Goal: Information Seeking & Learning: Learn about a topic

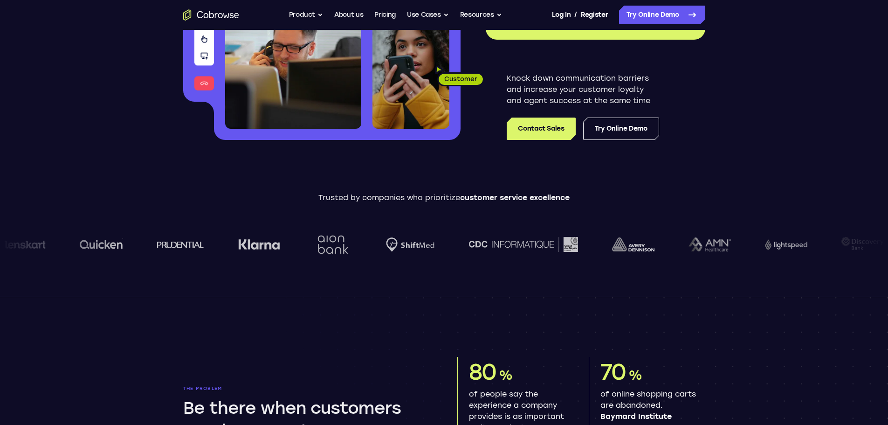
scroll to position [187, 0]
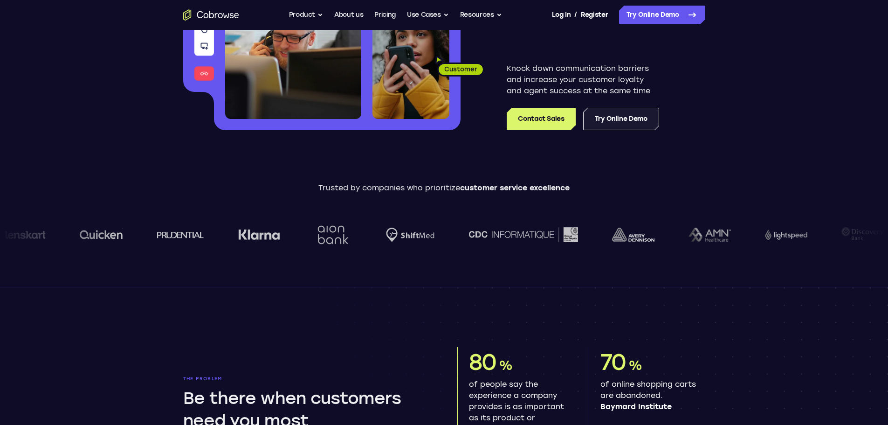
click at [614, 121] on link "Try Online Demo" at bounding box center [621, 119] width 76 height 22
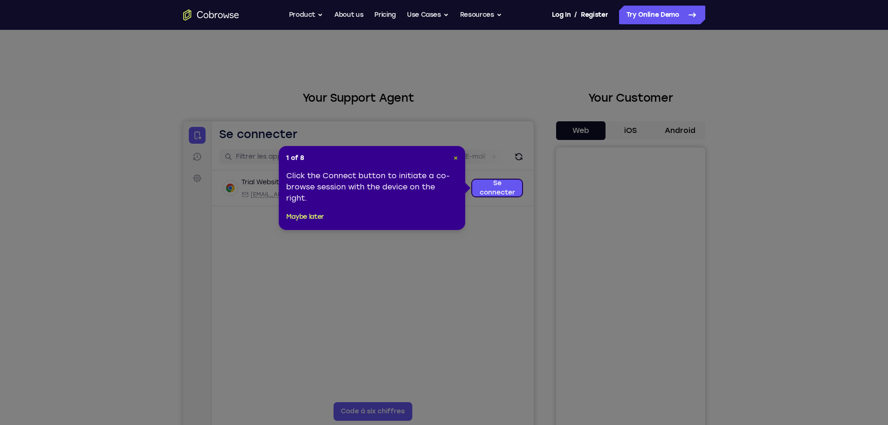
click at [457, 156] on span "×" at bounding box center [456, 158] width 4 height 8
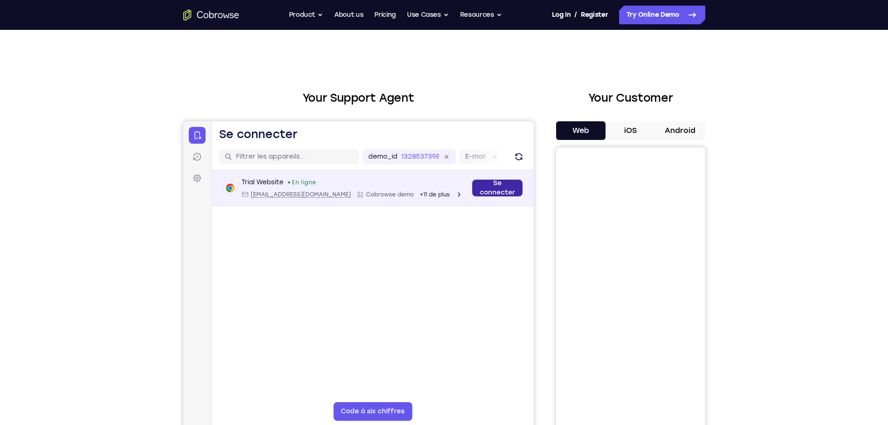
click at [500, 189] on link "Se connecter" at bounding box center [497, 188] width 50 height 17
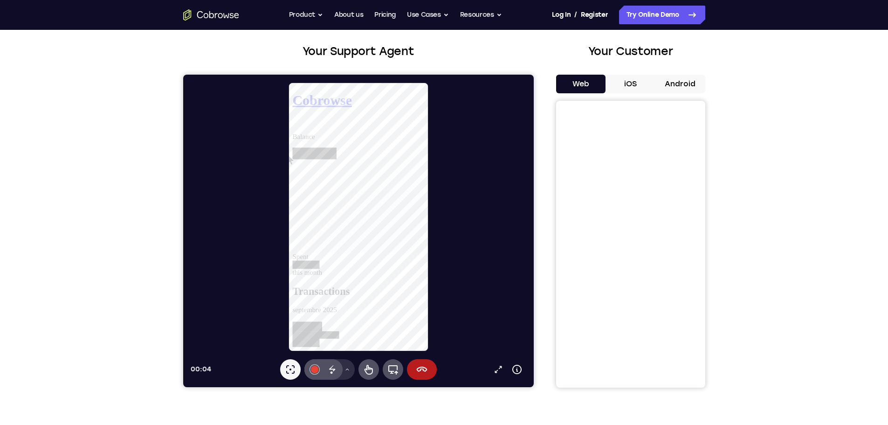
click at [346, 366] on button "Menu d’outils de dessin" at bounding box center [347, 369] width 15 height 21
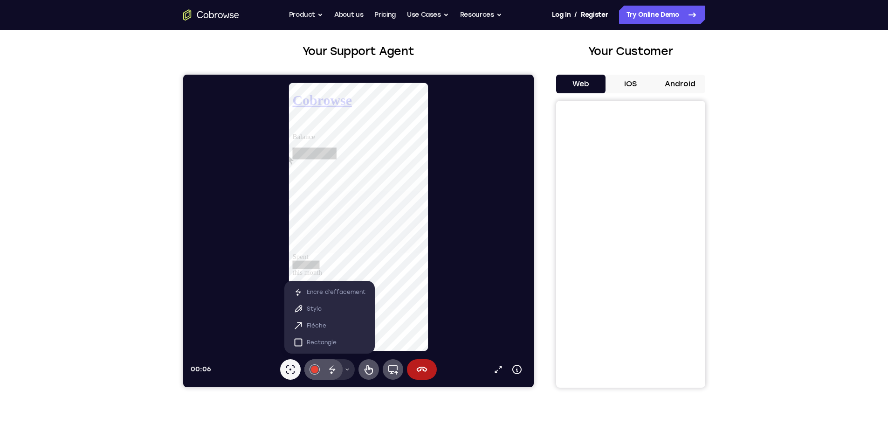
click at [346, 366] on button "Menu d’outils de dessin" at bounding box center [347, 369] width 15 height 21
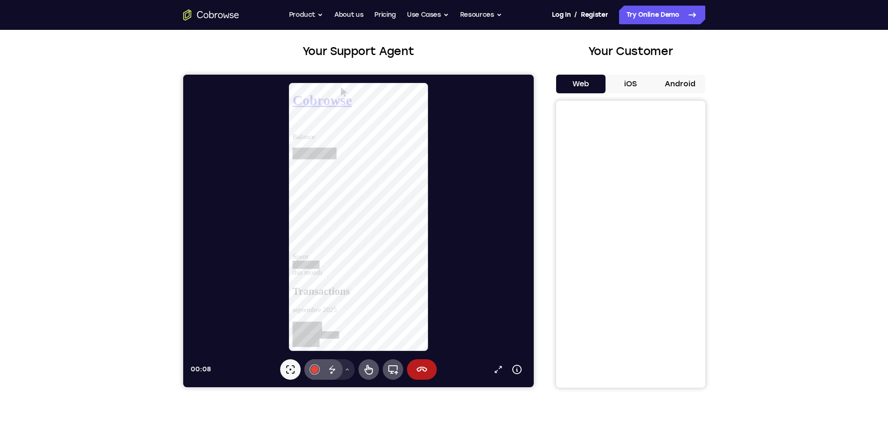
click at [673, 83] on button "Android" at bounding box center [681, 84] width 50 height 19
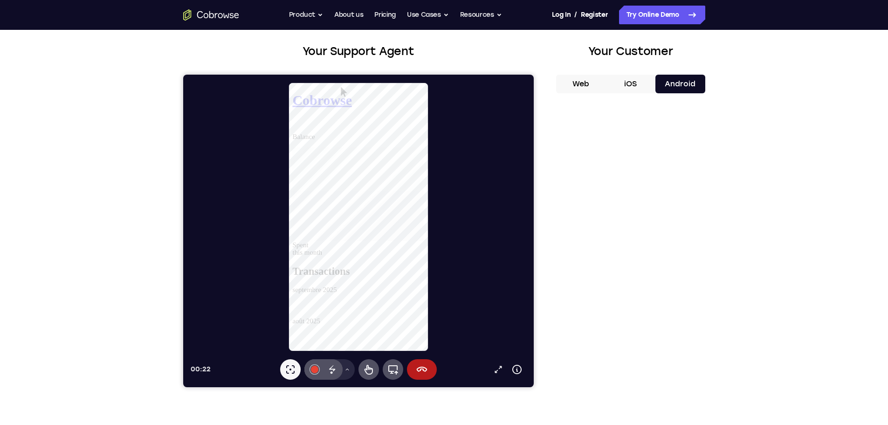
click at [594, 83] on button "Web" at bounding box center [581, 84] width 50 height 19
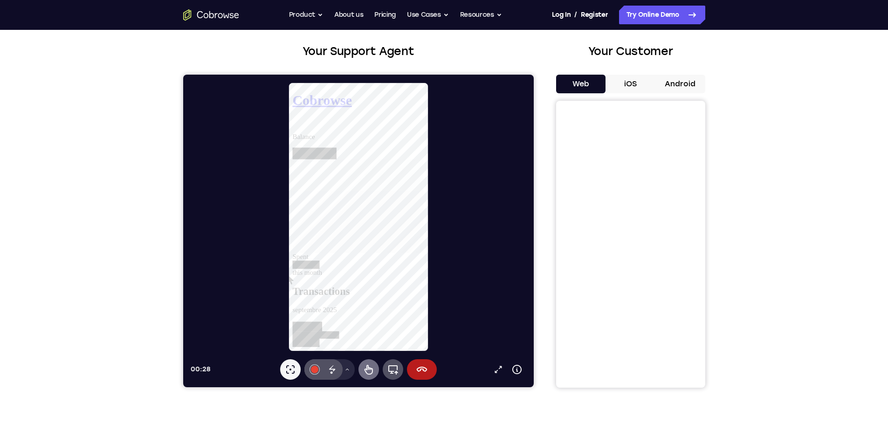
click at [365, 366] on icon at bounding box center [368, 369] width 11 height 11
drag, startPoint x: 405, startPoint y: 296, endPoint x: 406, endPoint y: 253, distance: 42.5
click at [321, 356] on div at bounding box center [306, 360] width 29 height 9
click at [292, 126] on icon at bounding box center [292, 126] width 0 height 0
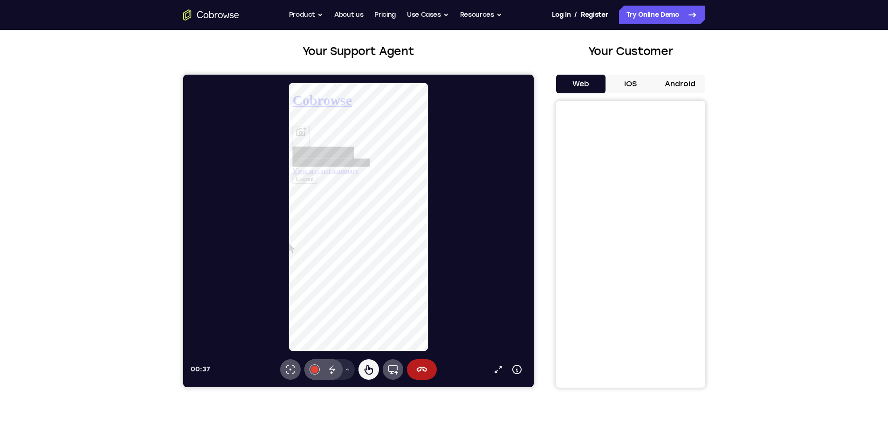
click at [417, 128] on div "View account summary Logout" at bounding box center [363, 159] width 142 height 62
click at [363, 180] on link "View account summary" at bounding box center [327, 176] width 70 height 8
select select "1"
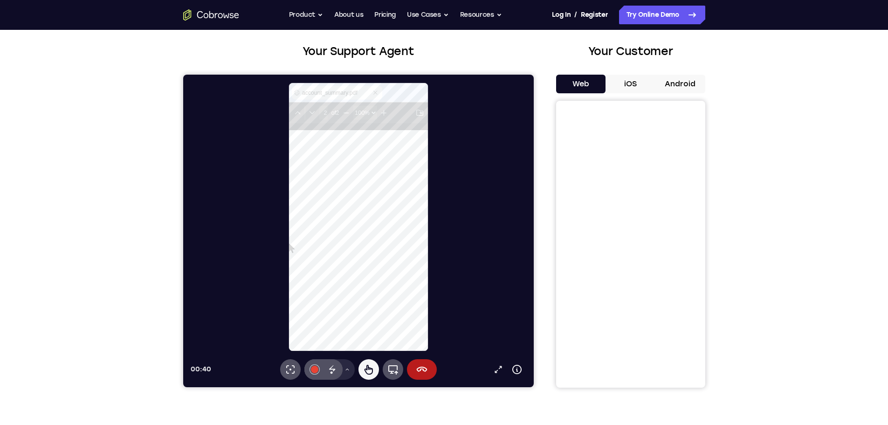
click at [381, 93] on icon at bounding box center [380, 92] width 7 height 7
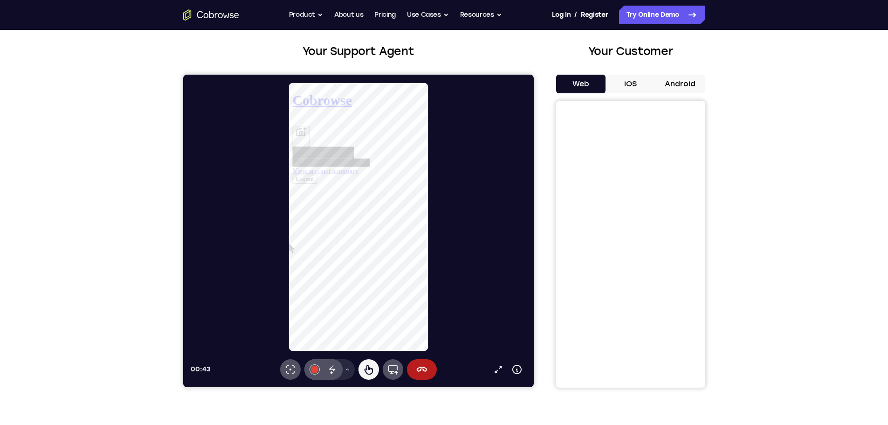
click at [292, 126] on icon at bounding box center [292, 126] width 0 height 0
click at [319, 190] on button "Logout" at bounding box center [305, 185] width 27 height 10
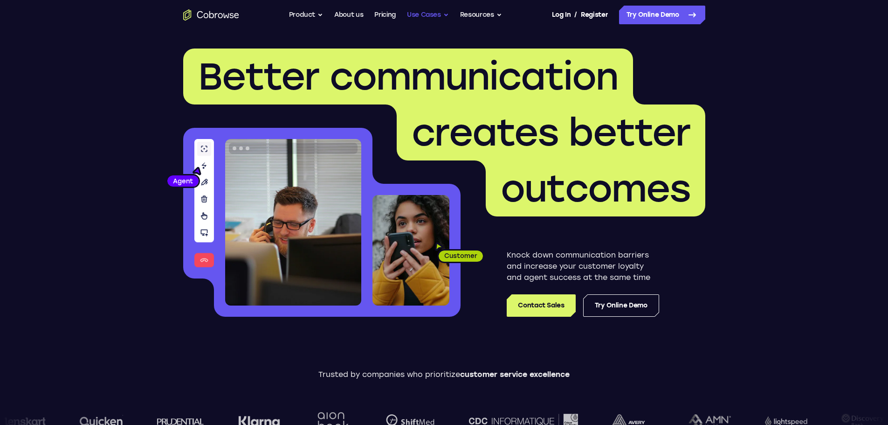
click at [433, 20] on button "Use Cases" at bounding box center [428, 15] width 42 height 19
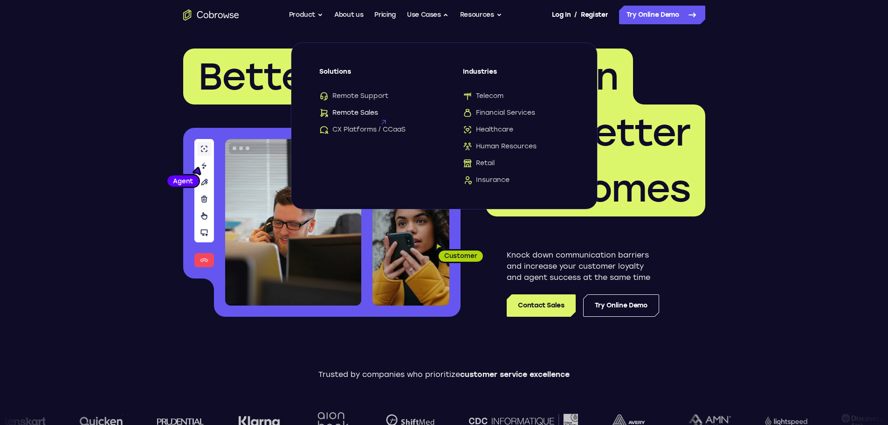
click at [368, 113] on span "Remote Sales" at bounding box center [348, 112] width 59 height 9
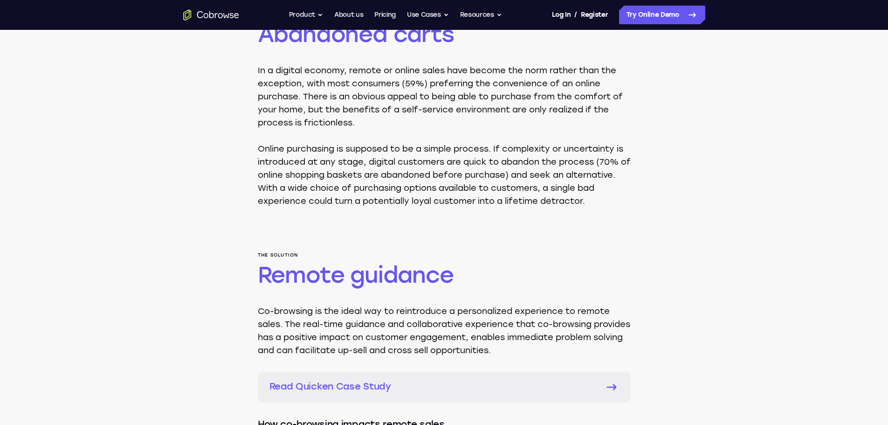
scroll to position [466, 0]
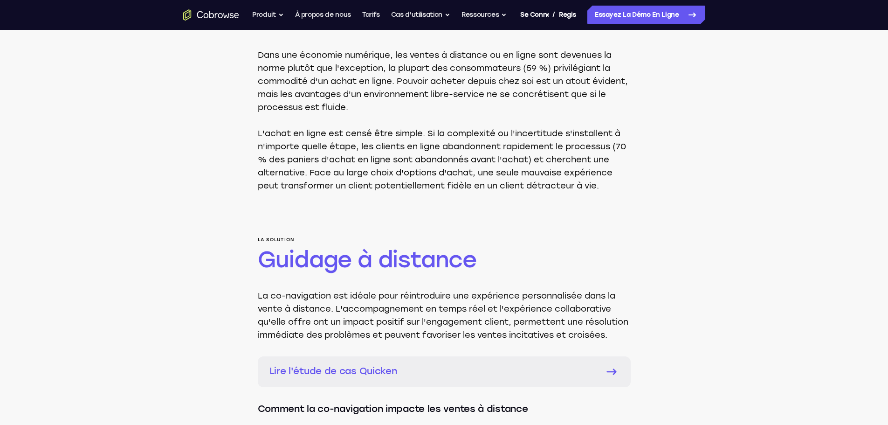
drag, startPoint x: 328, startPoint y: 99, endPoint x: 307, endPoint y: 108, distance: 22.6
click at [328, 99] on p "Dans une économie numérique, les ventes à distance ou en ligne sont devenues la…" at bounding box center [444, 81] width 373 height 65
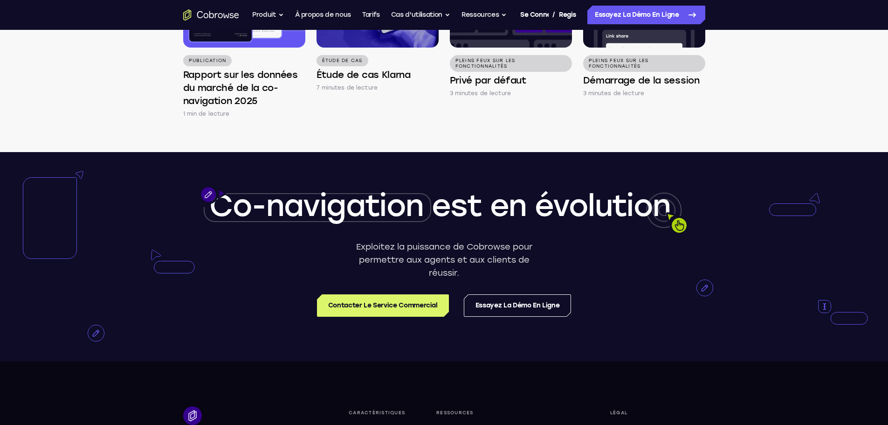
scroll to position [2285, 0]
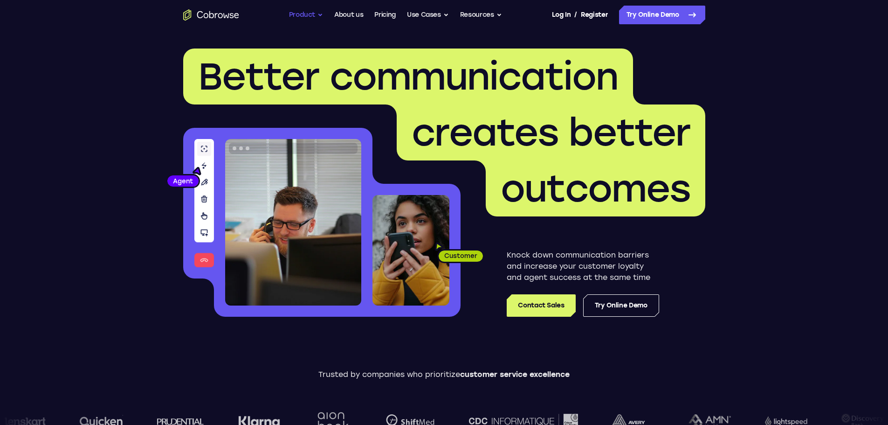
click at [314, 20] on button "Product" at bounding box center [306, 15] width 35 height 19
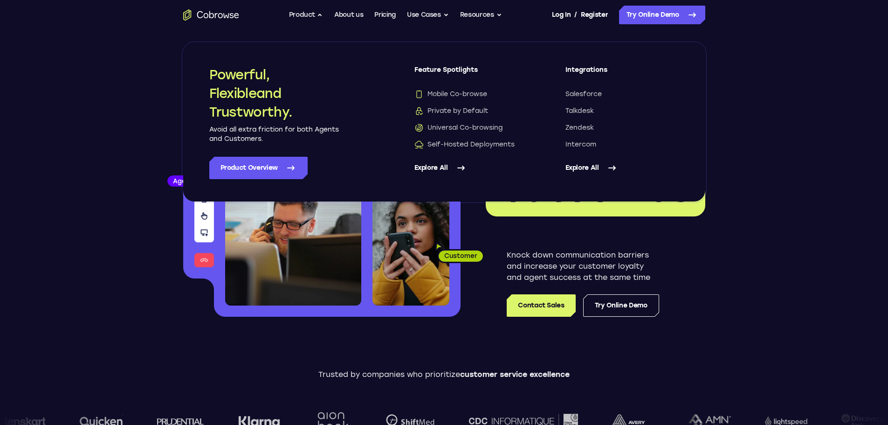
click at [595, 165] on link "Explore All" at bounding box center [623, 168] width 114 height 22
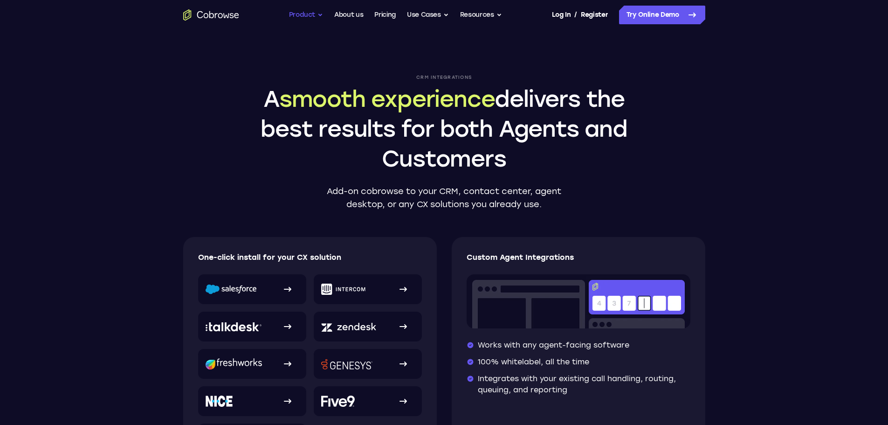
click at [289, 15] on button "Product" at bounding box center [306, 15] width 35 height 19
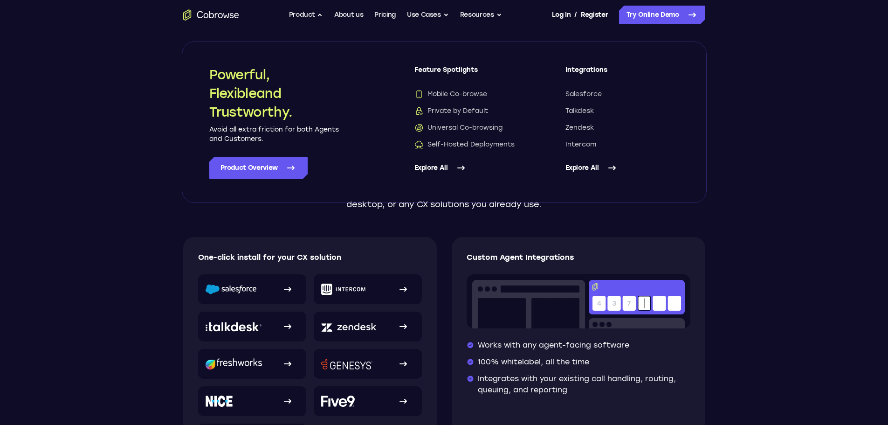
click at [223, 19] on icon "Go to the home page" at bounding box center [211, 14] width 56 height 11
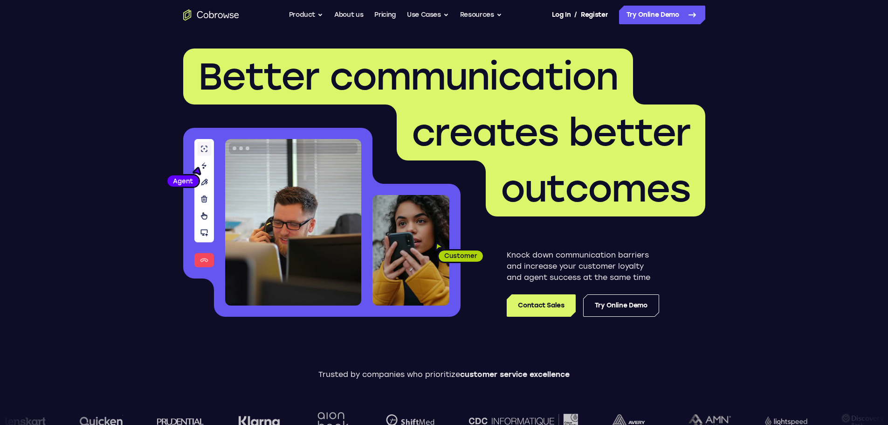
drag, startPoint x: 490, startPoint y: 108, endPoint x: 473, endPoint y: -34, distance: 142.7
click at [425, 18] on button "Use Cases" at bounding box center [428, 15] width 42 height 19
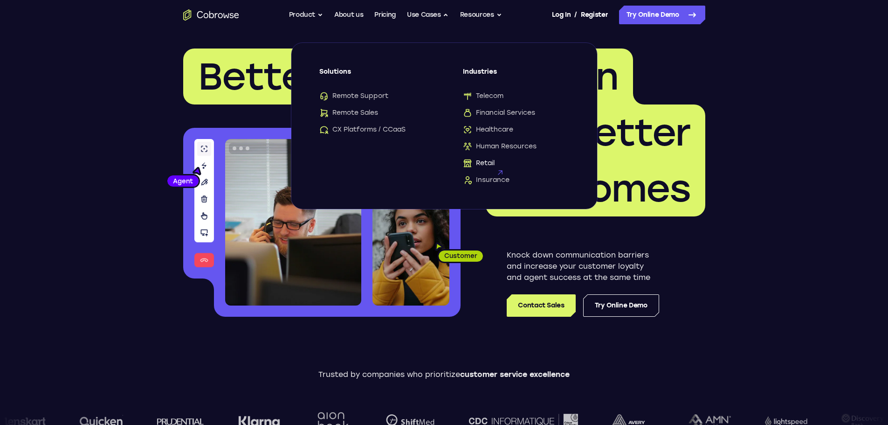
click at [479, 160] on span "Retail" at bounding box center [479, 163] width 32 height 9
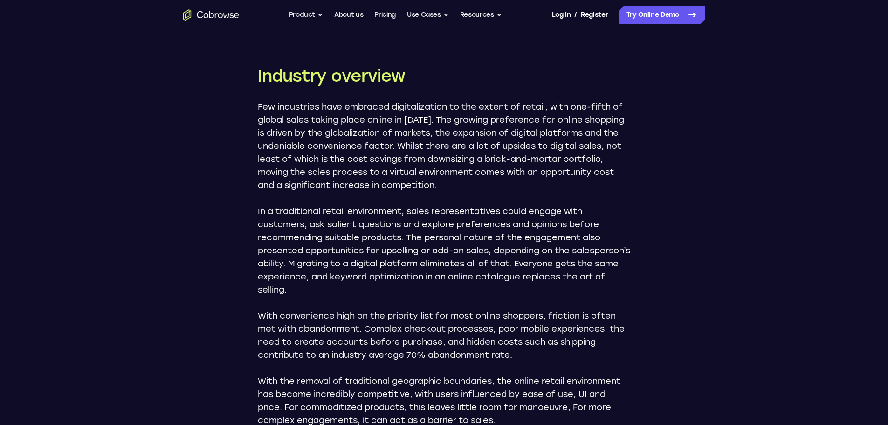
scroll to position [653, 0]
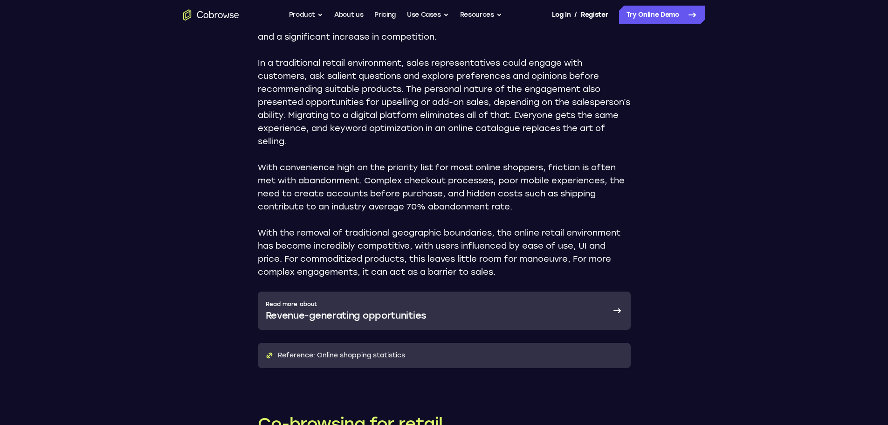
drag, startPoint x: 225, startPoint y: 125, endPoint x: 487, endPoint y: 62, distance: 269.1
click at [523, 75] on p "In a traditional retail environment, sales representatives could engage with cu…" at bounding box center [444, 101] width 373 height 91
click at [318, 16] on button "Product" at bounding box center [306, 15] width 35 height 19
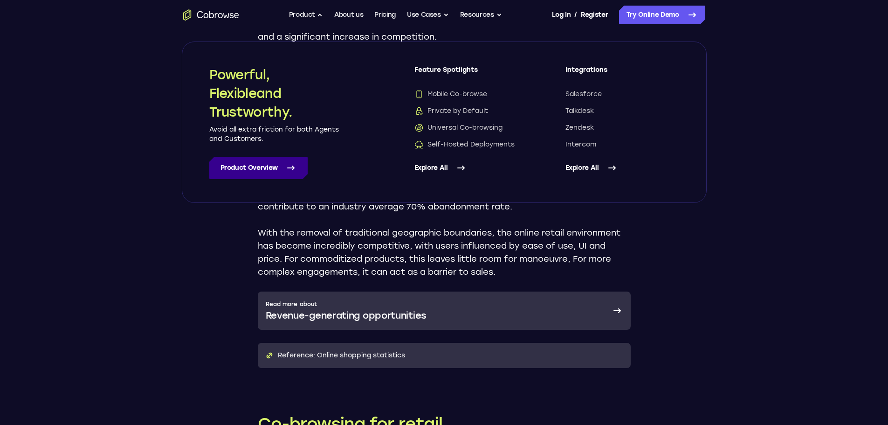
click at [298, 166] on link "Product Overview" at bounding box center [258, 168] width 98 height 22
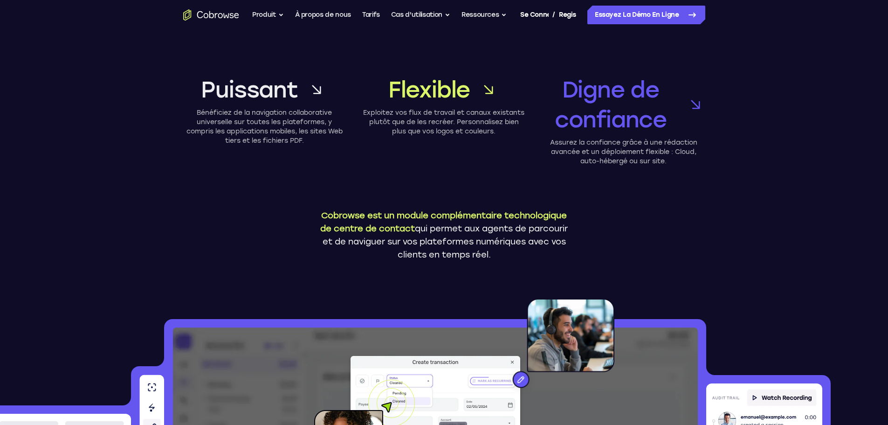
click at [712, 57] on div "Puissant Bénéficiez de la navigation collaborative universelle sur toutes les p…" at bounding box center [444, 164] width 597 height 269
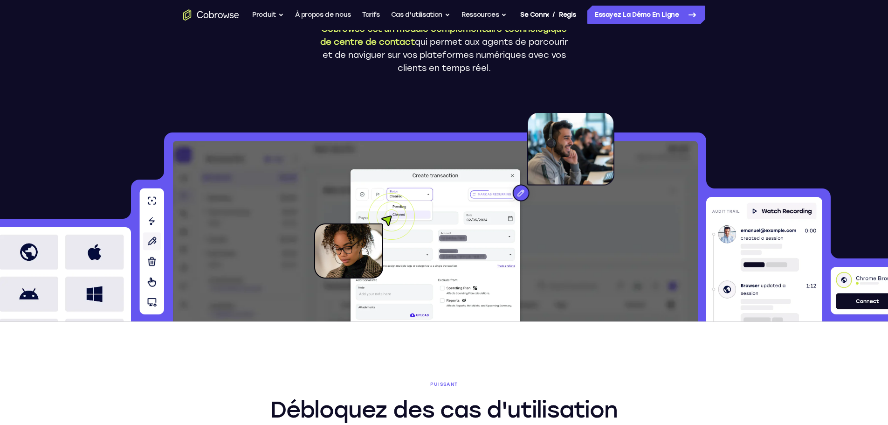
scroll to position [233, 0]
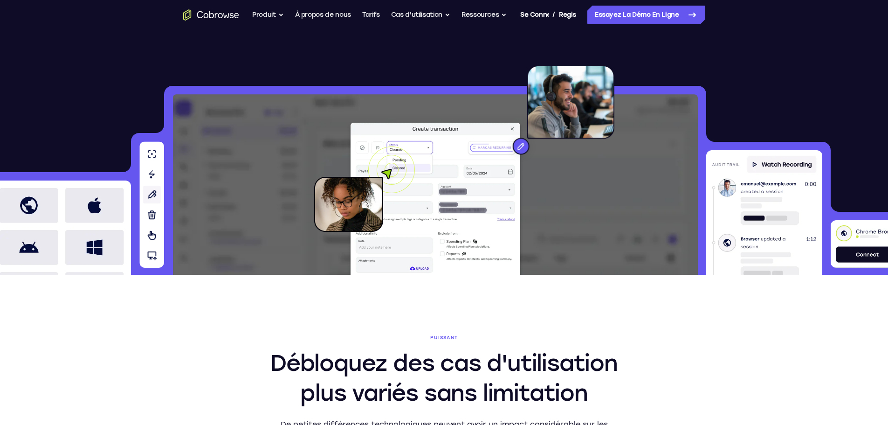
click at [858, 244] on img at bounding box center [859, 244] width 57 height 48
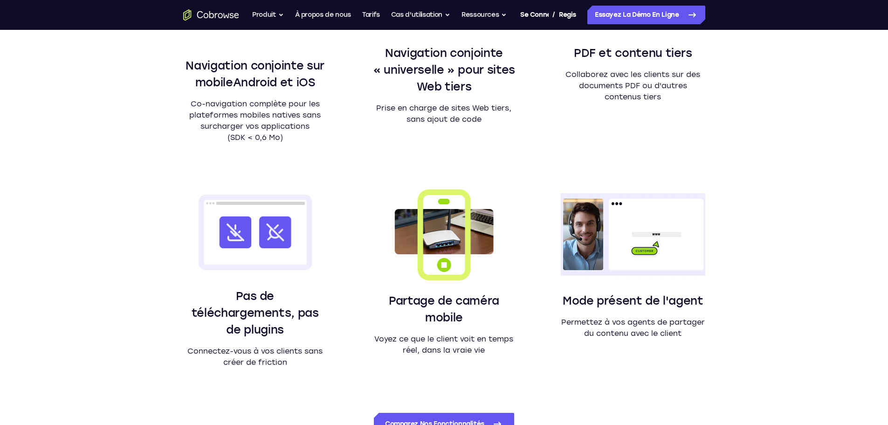
scroll to position [793, 0]
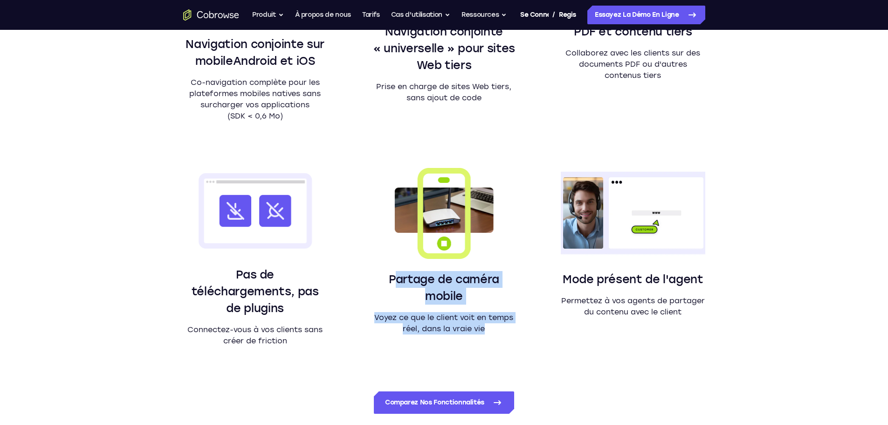
drag, startPoint x: 394, startPoint y: 280, endPoint x: 508, endPoint y: 321, distance: 121.4
click at [508, 321] on div "Partage de caméra mobile Voyez ce que le client voit en temps réel, dans la vra…" at bounding box center [444, 302] width 144 height 63
click at [511, 323] on p "Voyez ce que le client voit en temps réel, dans la vraie vie" at bounding box center [444, 323] width 144 height 22
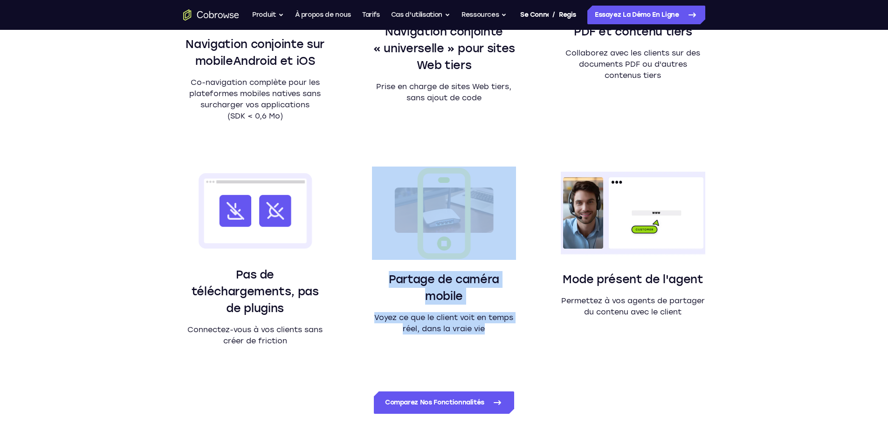
drag, startPoint x: 507, startPoint y: 326, endPoint x: 499, endPoint y: 169, distance: 156.4
click at [499, 169] on div "Partage de caméra mobile Voyez ce que le client voit en temps réel, dans la vra…" at bounding box center [444, 256] width 144 height 180
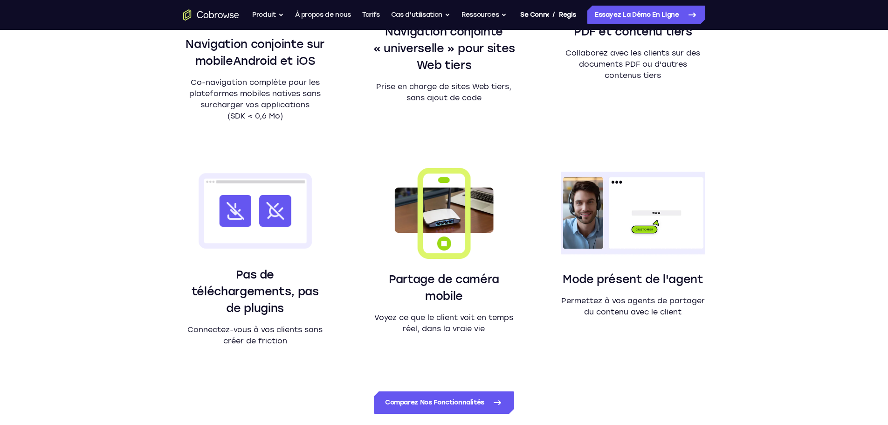
click at [502, 166] on div "Navigation conjointe sur mobile Android et iOS Co-navigation complète pour les …" at bounding box center [444, 133] width 522 height 428
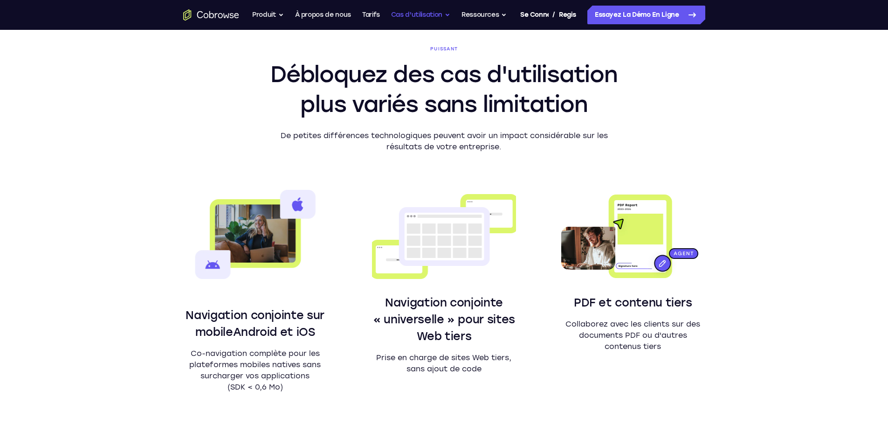
scroll to position [420, 0]
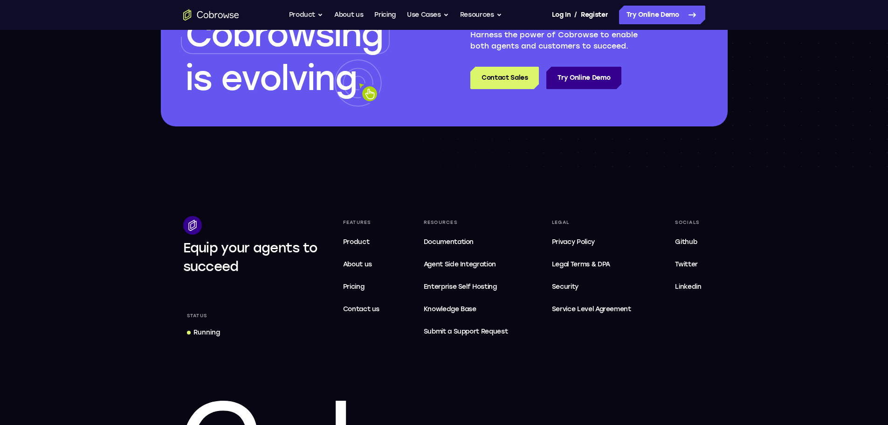
scroll to position [2705, 0]
click at [365, 107] on icon at bounding box center [358, 84] width 48 height 48
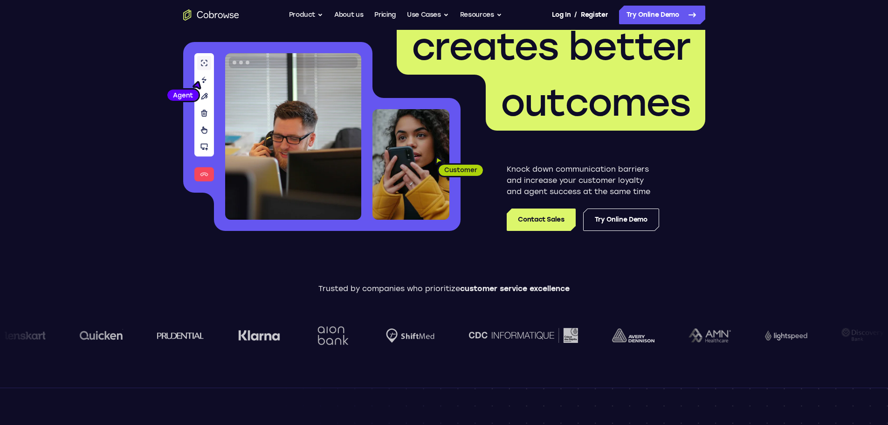
scroll to position [0, 0]
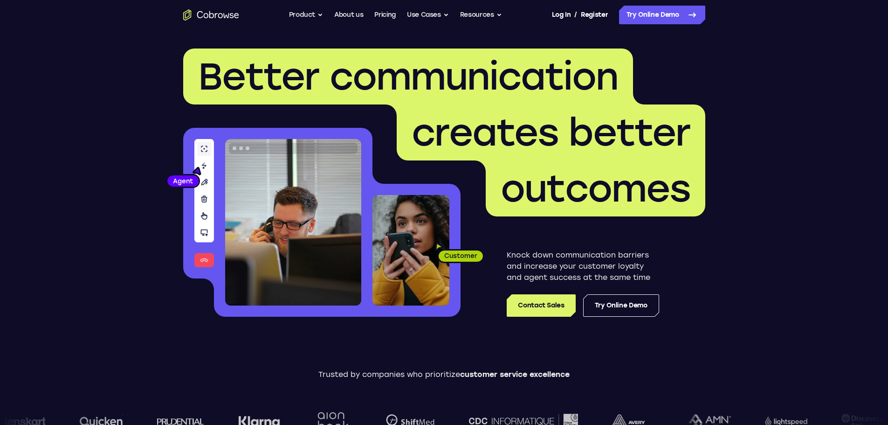
drag, startPoint x: 248, startPoint y: 120, endPoint x: 254, endPoint y: -4, distance: 123.7
click at [635, 13] on link "Try Online Demo" at bounding box center [662, 15] width 86 height 19
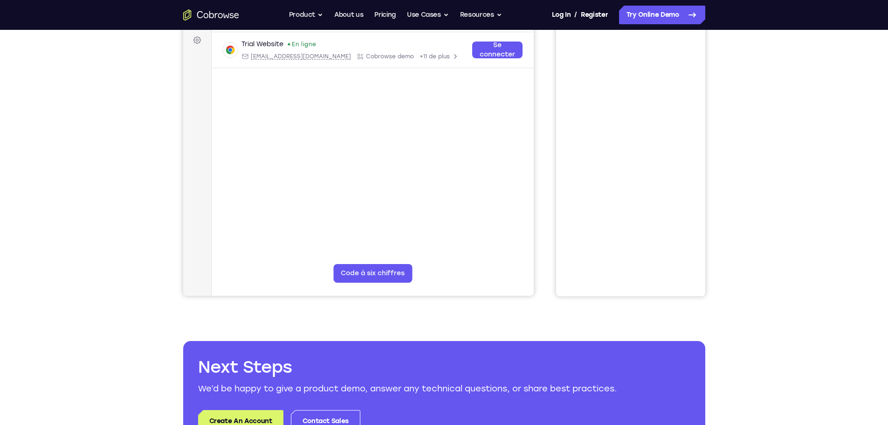
scroll to position [47, 0]
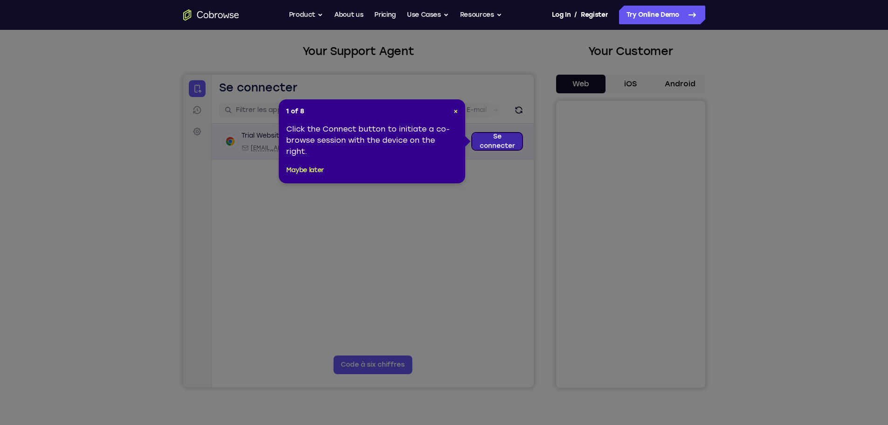
click at [488, 135] on link "Se connecter" at bounding box center [497, 141] width 50 height 17
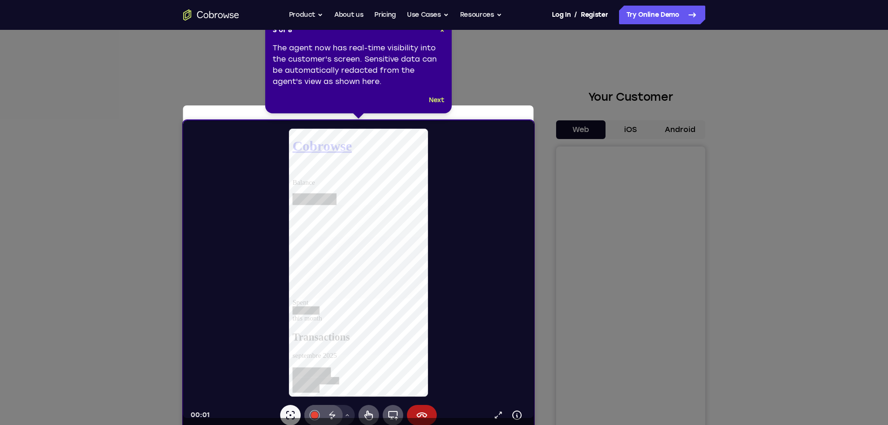
scroll to position [0, 0]
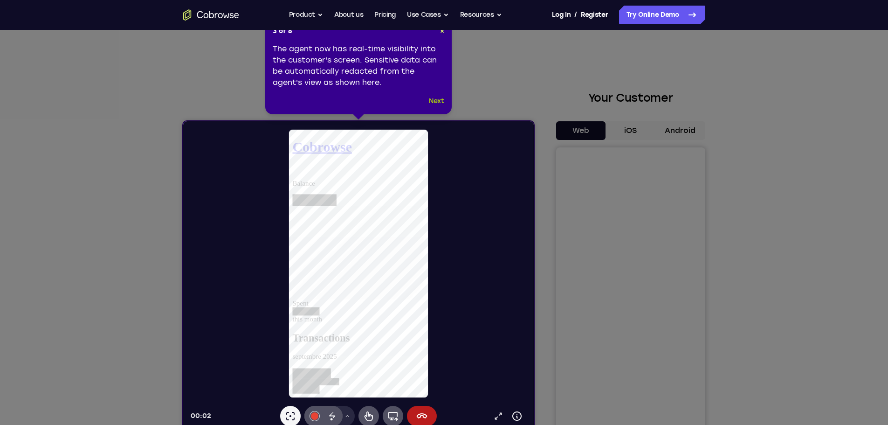
click at [433, 103] on button "Next" at bounding box center [436, 101] width 15 height 11
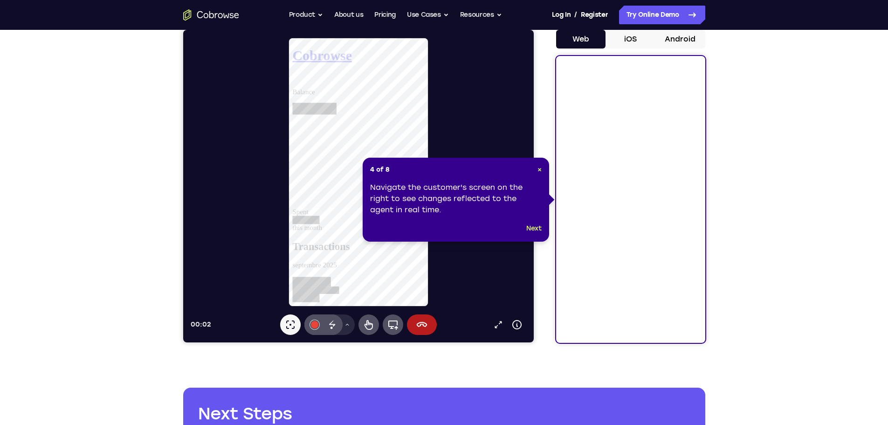
scroll to position [93, 0]
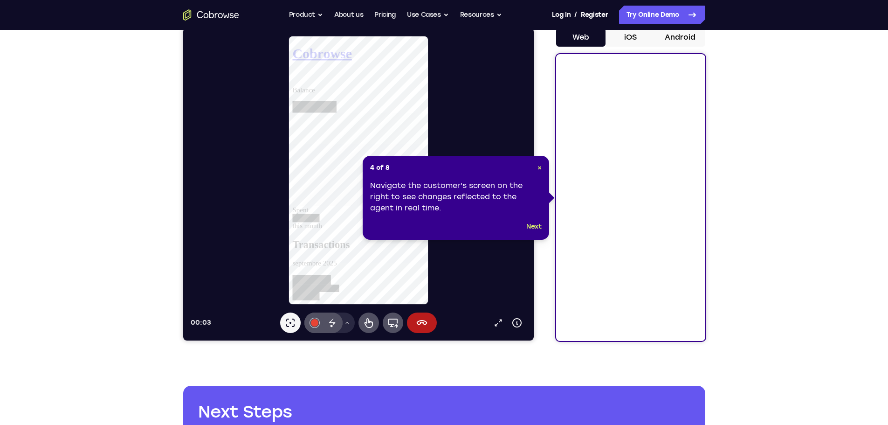
click at [535, 225] on button "Next" at bounding box center [534, 226] width 15 height 11
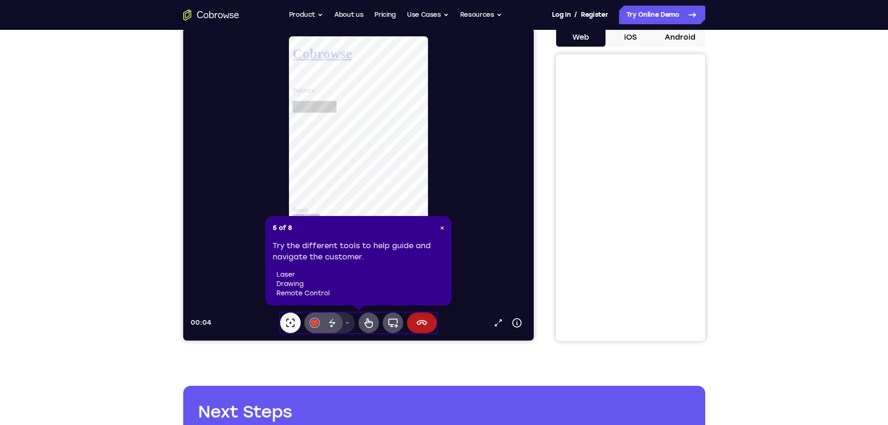
scroll to position [47, 0]
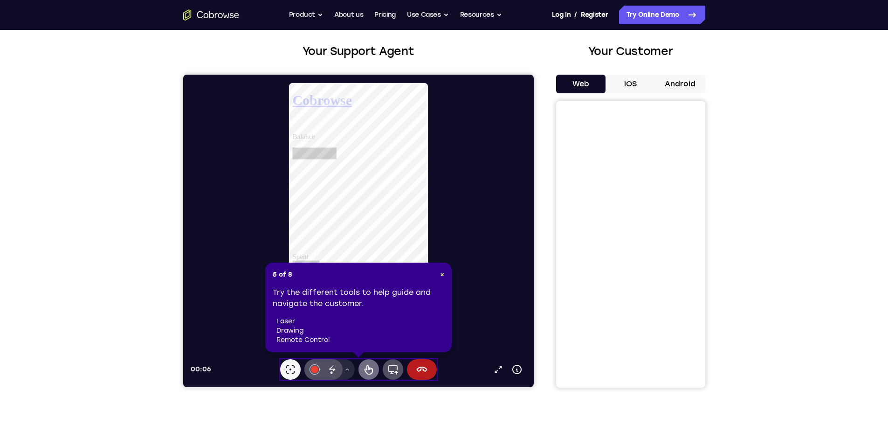
click at [361, 366] on button "Commande à distance" at bounding box center [368, 369] width 21 height 21
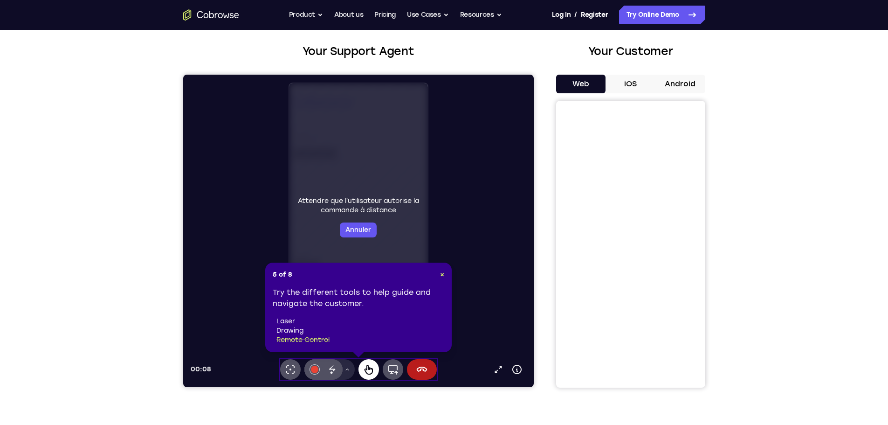
click at [365, 366] on icon at bounding box center [368, 369] width 11 height 11
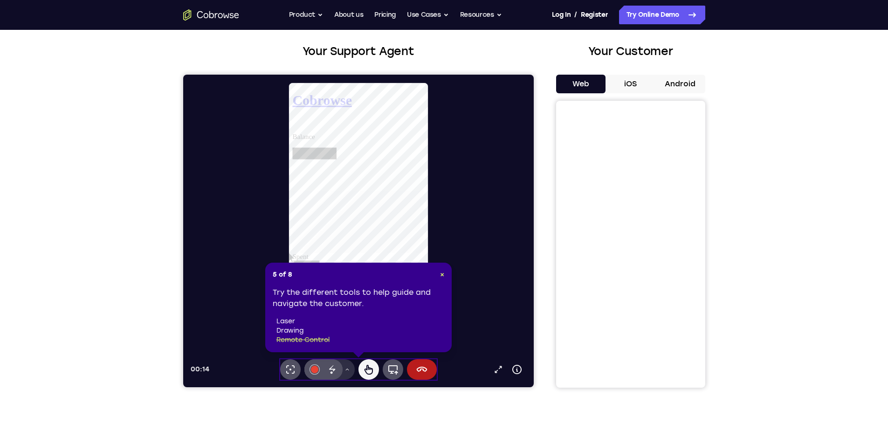
click at [347, 370] on icon at bounding box center [347, 370] width 6 height 6
click at [336, 370] on icon at bounding box center [331, 369] width 11 height 11
click at [335, 368] on icon at bounding box center [331, 369] width 11 height 11
click at [331, 366] on icon at bounding box center [331, 369] width 11 height 11
click at [342, 369] on button "Menu d’outils de dessin" at bounding box center [347, 369] width 15 height 21
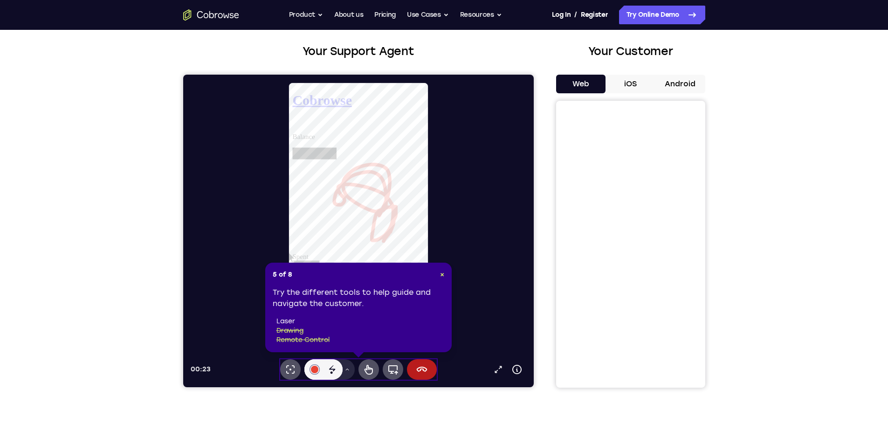
click at [439, 275] on header "5 of 8 ×" at bounding box center [359, 274] width 172 height 9
drag, startPoint x: 443, startPoint y: 270, endPoint x: 259, endPoint y: 196, distance: 198.8
click at [443, 270] on span "×" at bounding box center [442, 274] width 4 height 8
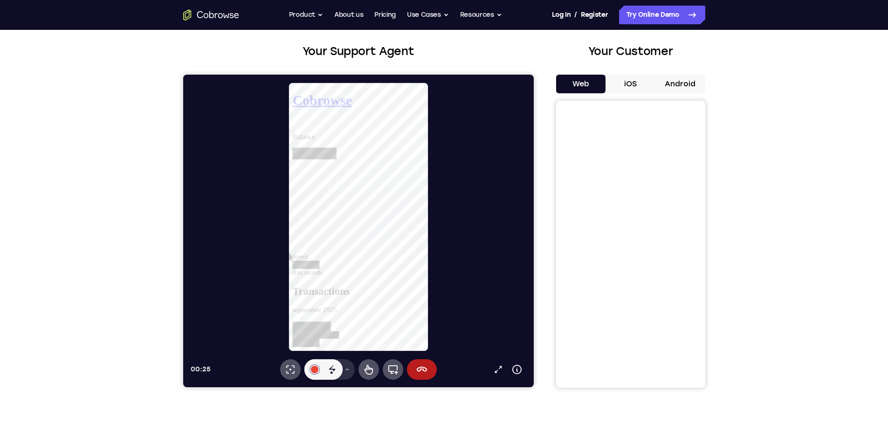
click at [340, 370] on div "Encre d’effacement" at bounding box center [332, 369] width 21 height 21
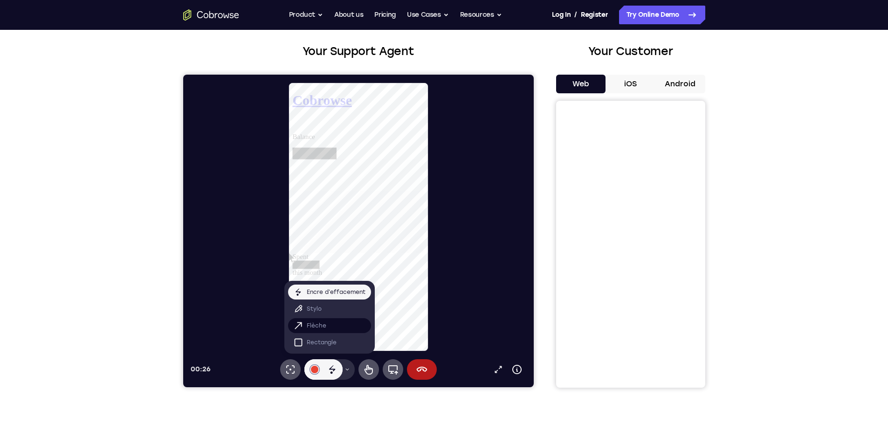
click at [334, 322] on button "Flèche" at bounding box center [329, 325] width 83 height 15
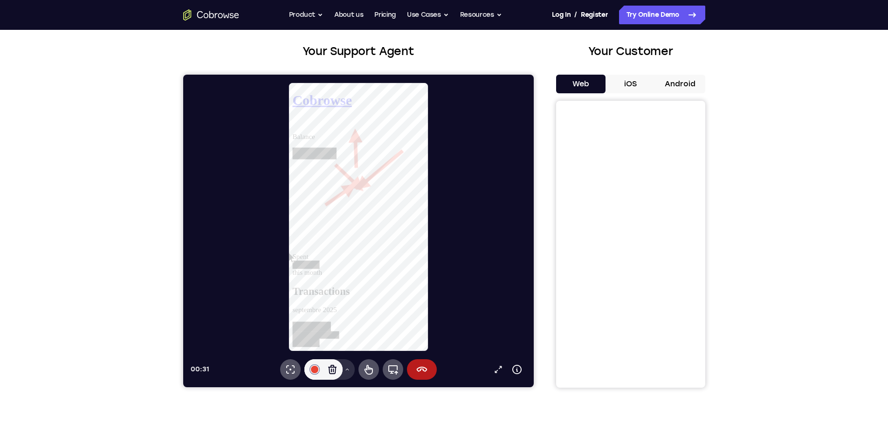
click at [347, 373] on button "Menu d’outils de dessin" at bounding box center [347, 369] width 15 height 21
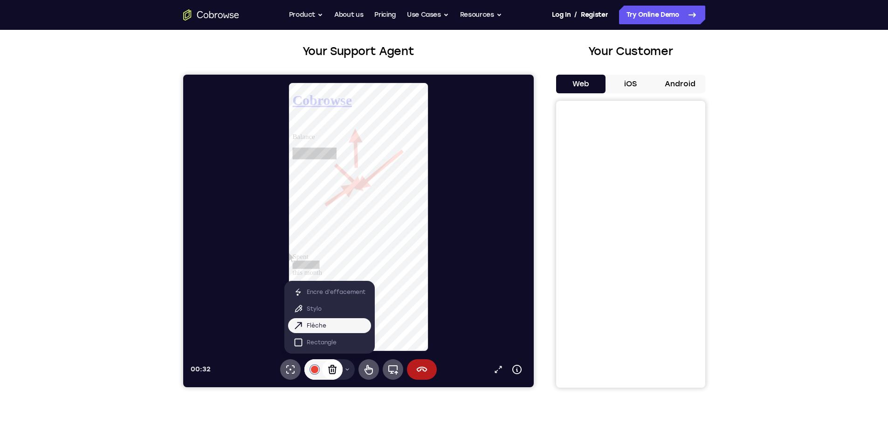
click at [333, 368] on icon at bounding box center [331, 369] width 11 height 11
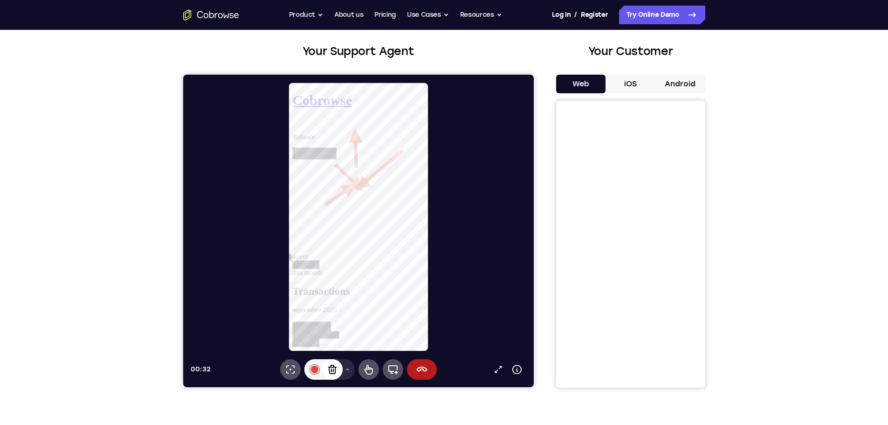
click at [331, 369] on icon at bounding box center [332, 369] width 8 height 9
click at [331, 369] on icon at bounding box center [331, 369] width 11 height 11
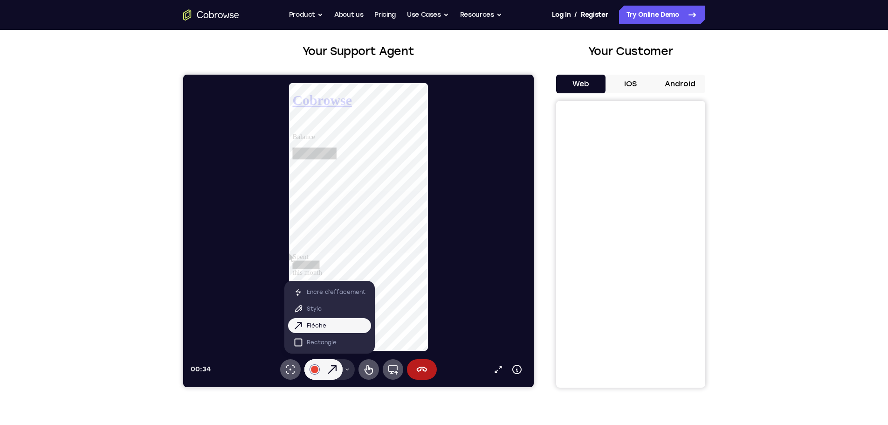
click at [343, 371] on button "Menu d’outils de dessin" at bounding box center [347, 369] width 15 height 21
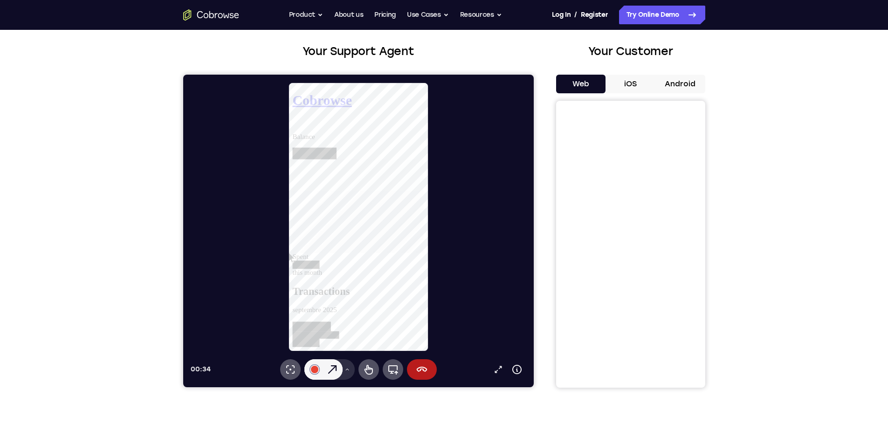
click at [344, 371] on icon at bounding box center [347, 370] width 6 height 6
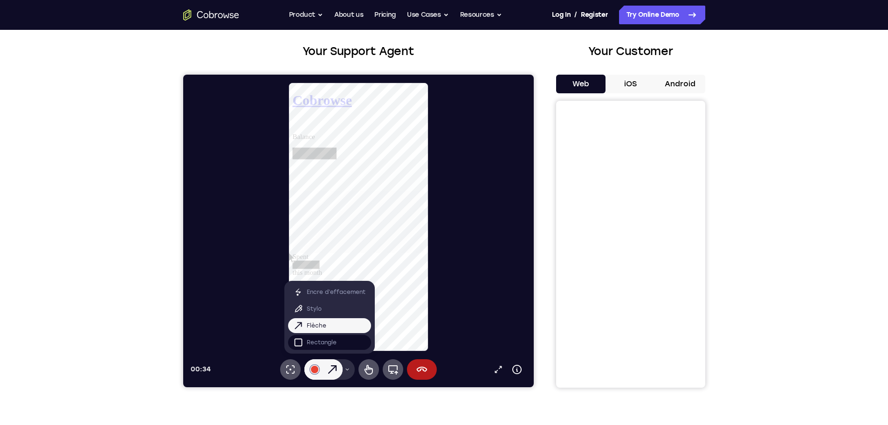
click at [332, 344] on p "Rectangle" at bounding box center [321, 342] width 30 height 9
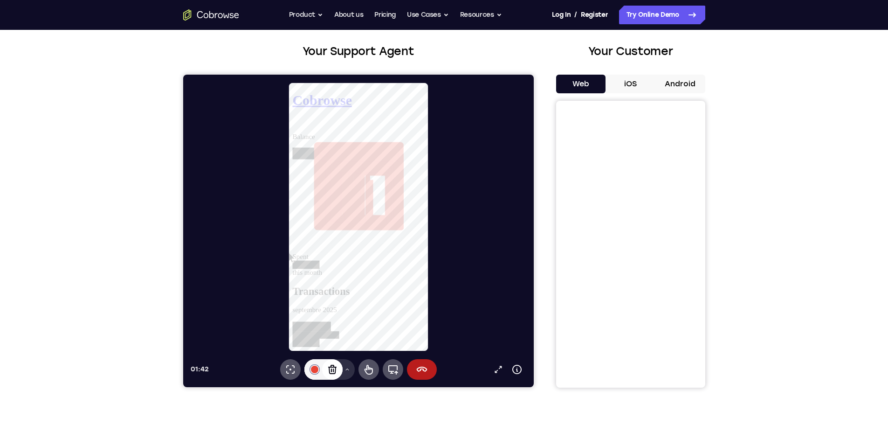
click at [327, 369] on icon at bounding box center [331, 369] width 11 height 11
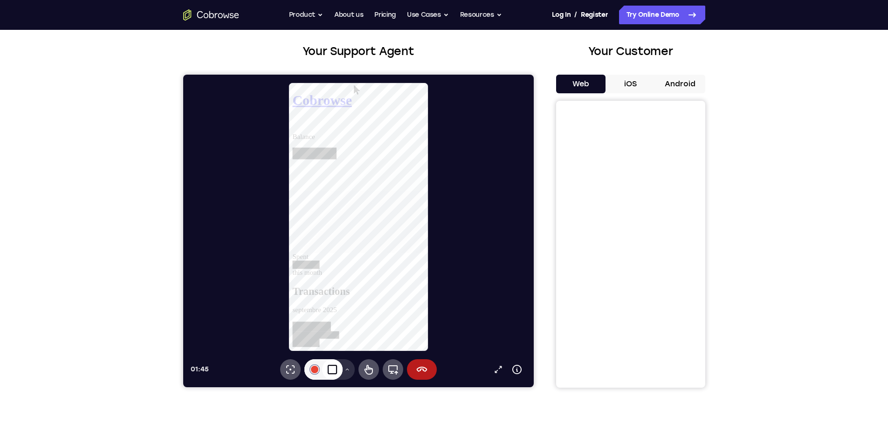
click at [197, 12] on icon "Go to the home page" at bounding box center [211, 14] width 56 height 11
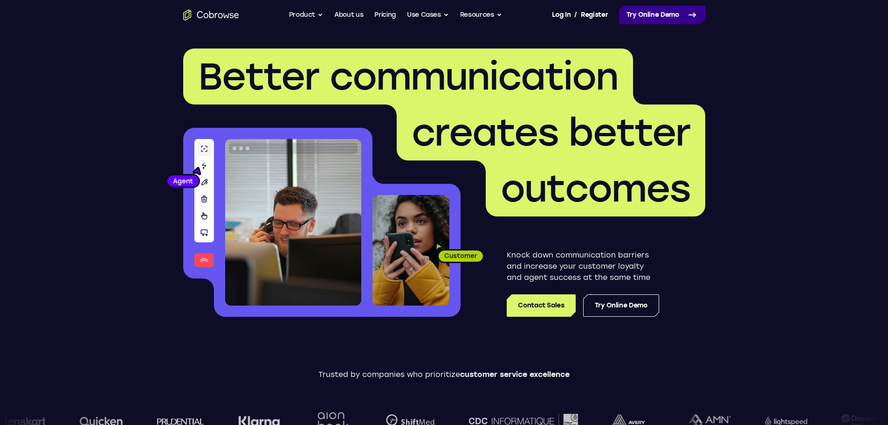
click at [645, 21] on link "Try Online Demo" at bounding box center [662, 15] width 86 height 19
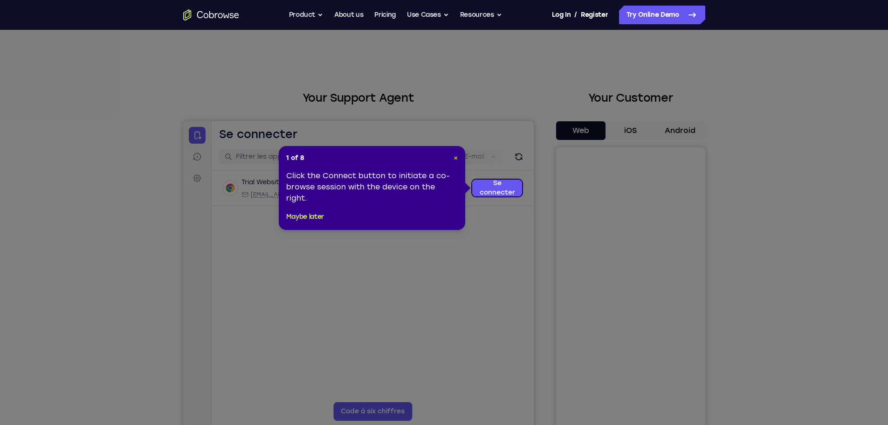
click at [456, 156] on span "×" at bounding box center [456, 158] width 4 height 8
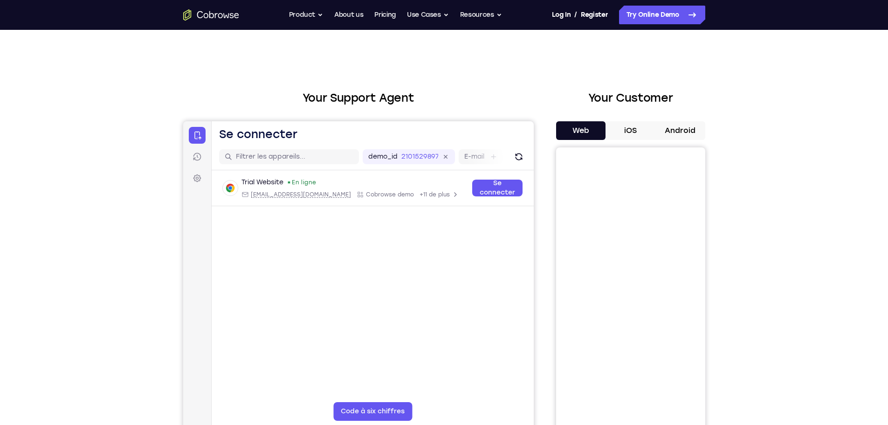
click at [669, 130] on button "Android" at bounding box center [681, 130] width 50 height 19
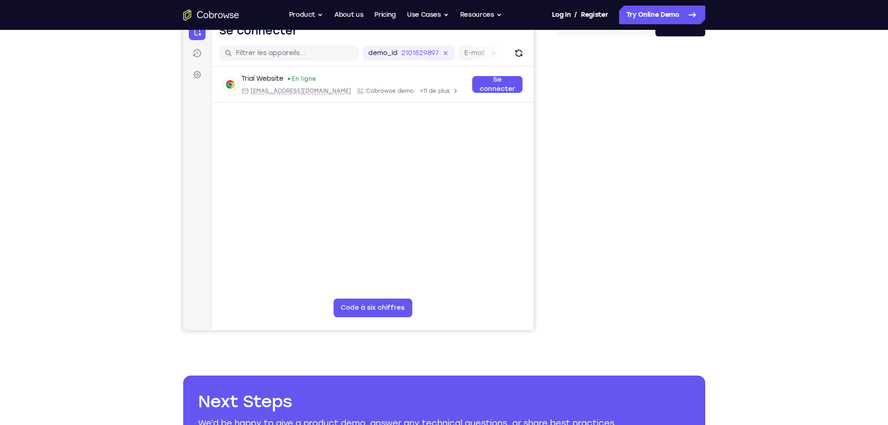
scroll to position [47, 0]
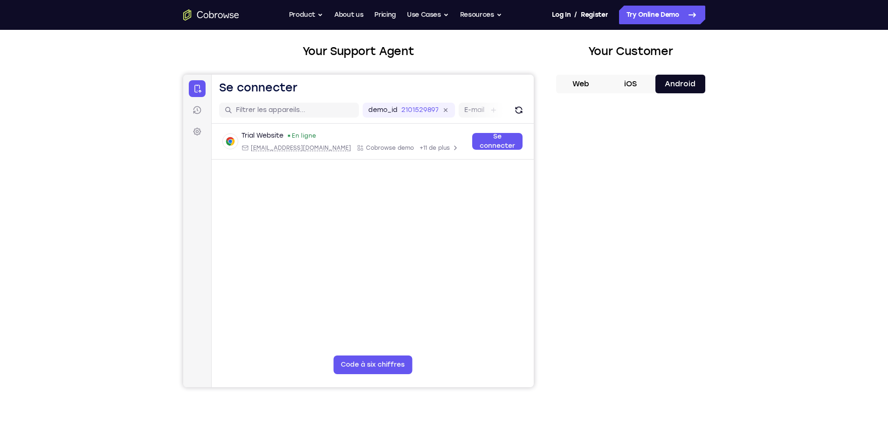
drag, startPoint x: 581, startPoint y: 87, endPoint x: 592, endPoint y: 97, distance: 15.8
click at [582, 87] on button "Web" at bounding box center [581, 84] width 50 height 19
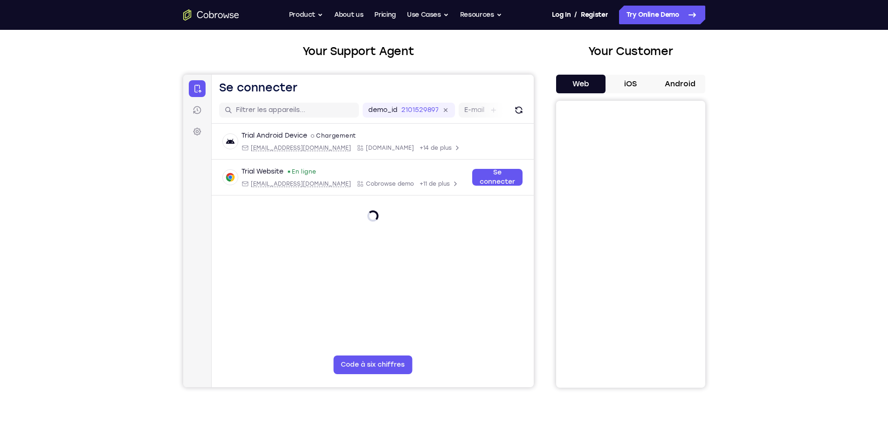
click at [666, 80] on button "Android" at bounding box center [681, 84] width 50 height 19
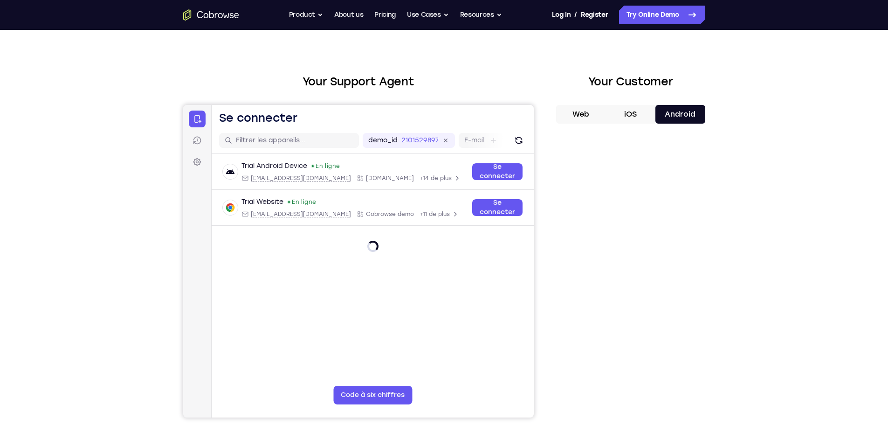
scroll to position [0, 0]
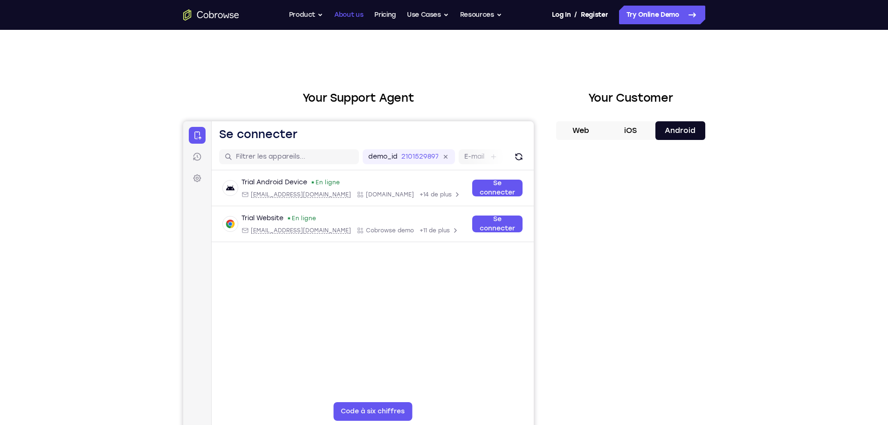
click at [337, 18] on link "About us" at bounding box center [348, 15] width 29 height 19
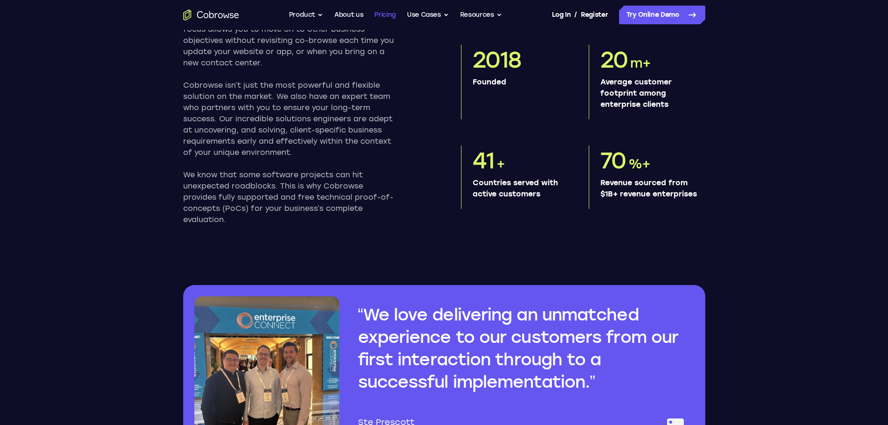
scroll to position [452, 0]
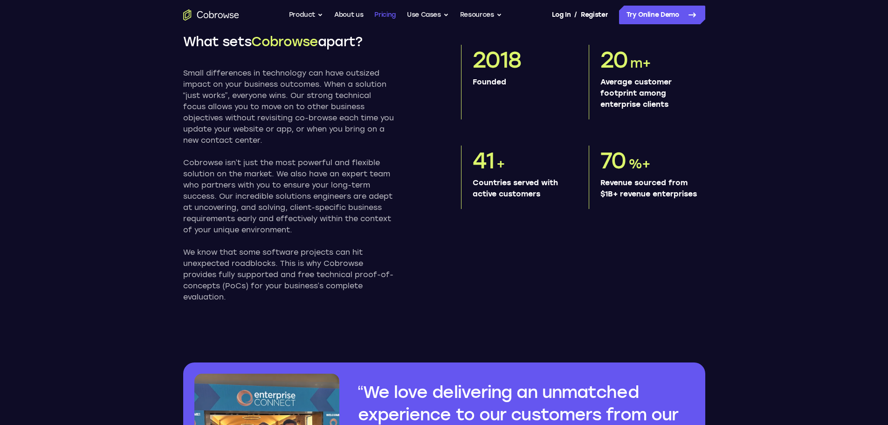
click at [388, 14] on link "Pricing" at bounding box center [384, 15] width 21 height 19
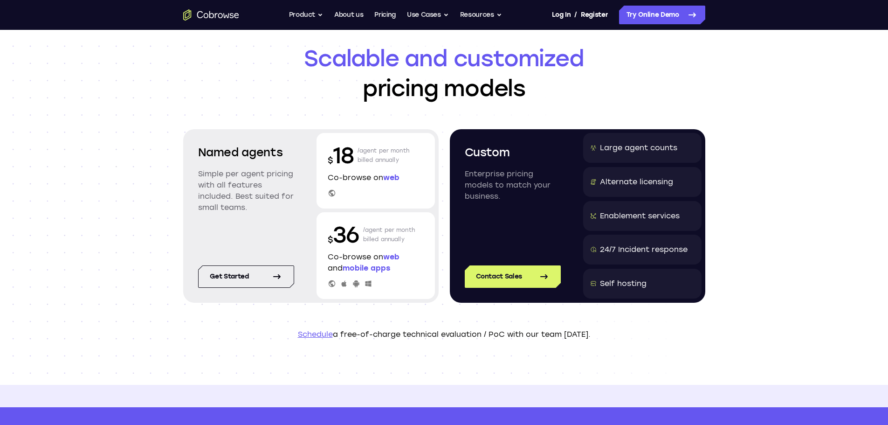
scroll to position [47, 0]
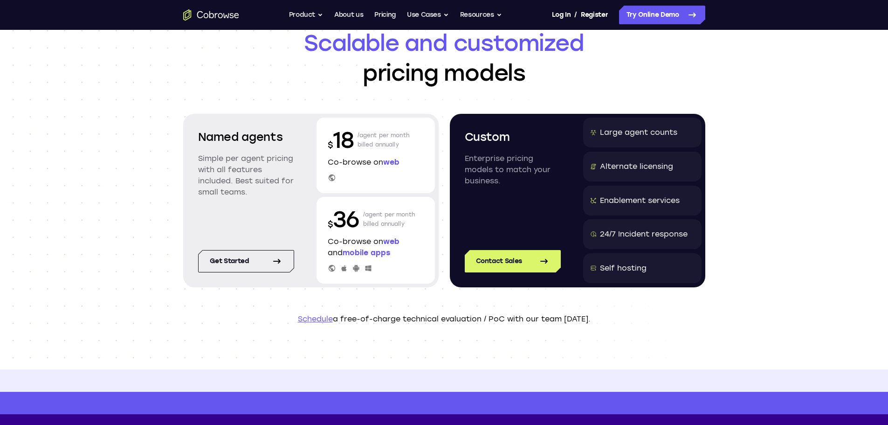
drag, startPoint x: 347, startPoint y: 252, endPoint x: 397, endPoint y: 251, distance: 50.8
click at [368, 252] on span "mobile apps" at bounding box center [367, 252] width 48 height 9
click at [404, 250] on p "Co-browse on web and mobile apps" at bounding box center [376, 247] width 96 height 22
drag, startPoint x: 397, startPoint y: 255, endPoint x: 330, endPoint y: 238, distance: 69.8
click at [331, 237] on p "Co-browse on web and mobile apps" at bounding box center [376, 247] width 96 height 22
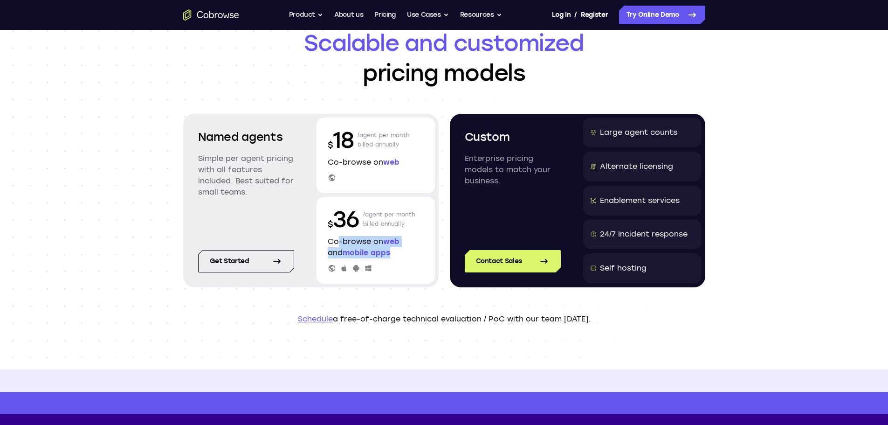
click at [333, 246] on p "Co-browse on web and mobile apps" at bounding box center [376, 247] width 96 height 22
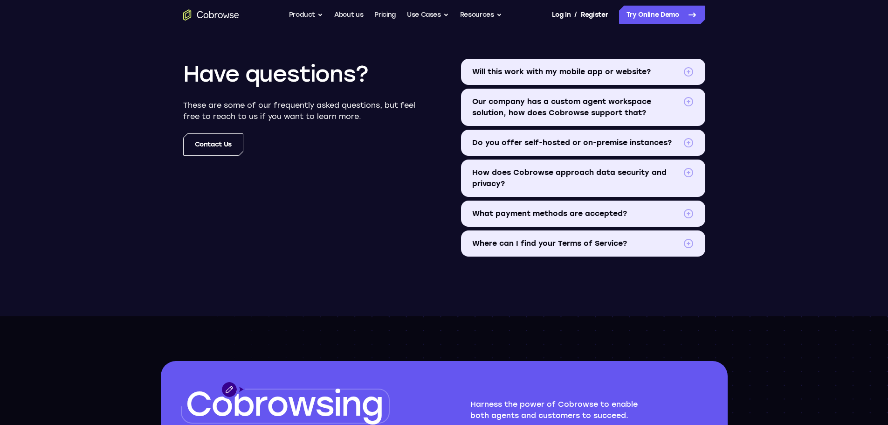
scroll to position [0, 0]
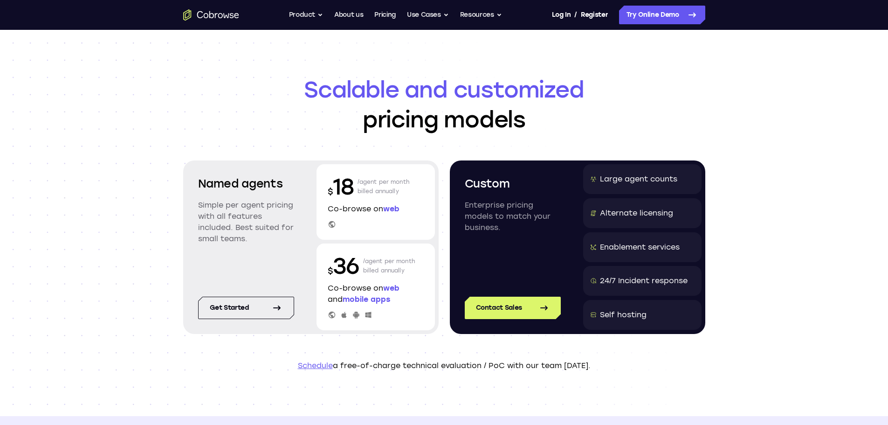
drag, startPoint x: 274, startPoint y: 253, endPoint x: 330, endPoint y: -56, distance: 314.2
